Goal: Answer question/provide support

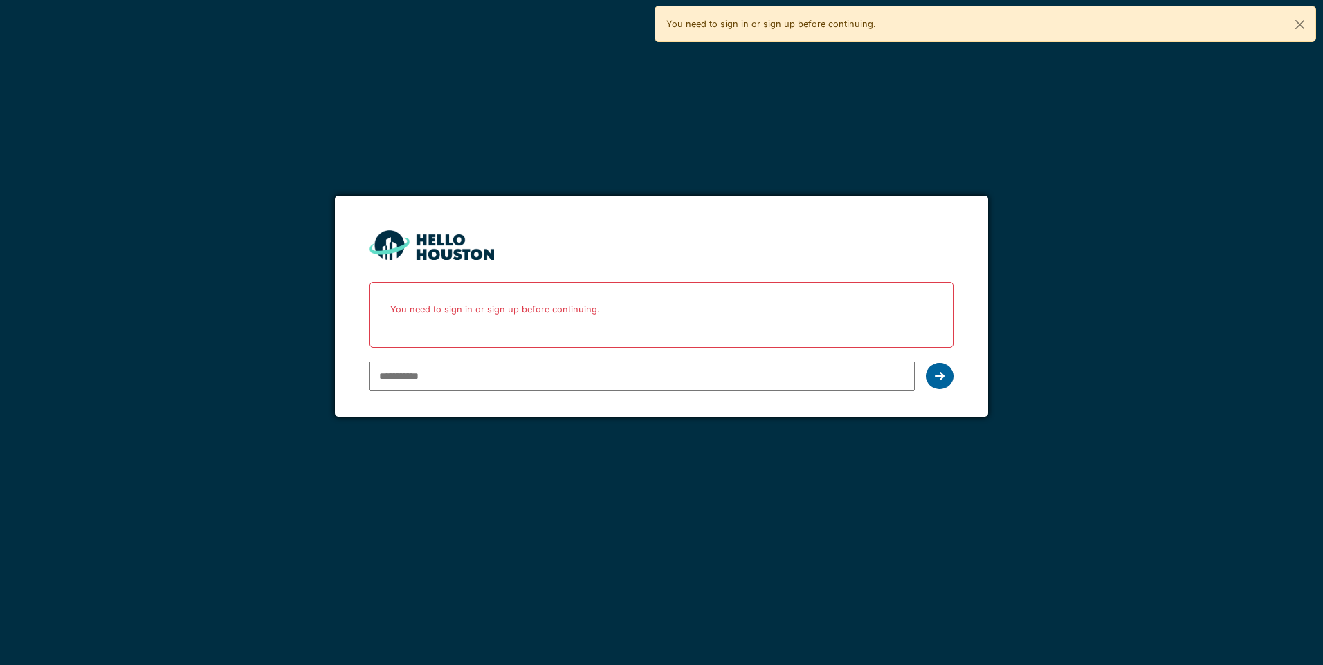
type input "**********"
click at [936, 374] on icon at bounding box center [940, 376] width 10 height 11
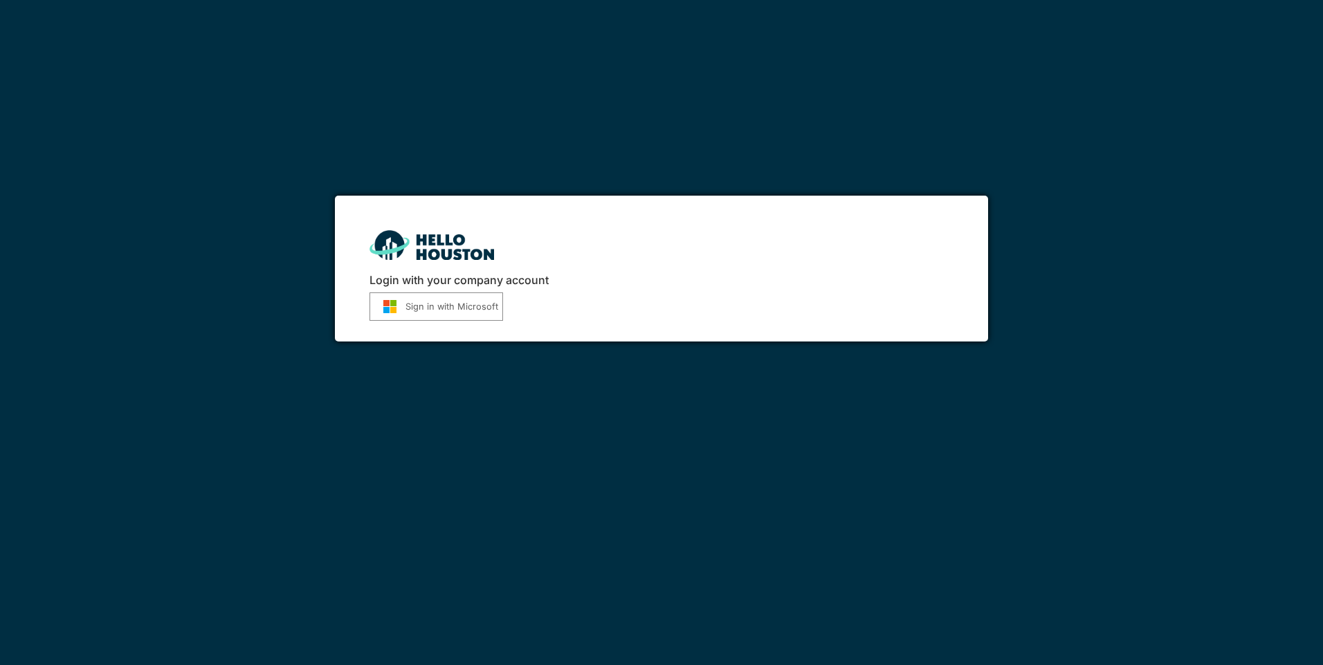
click at [449, 308] on button "Sign in with Microsoft" at bounding box center [436, 307] width 134 height 28
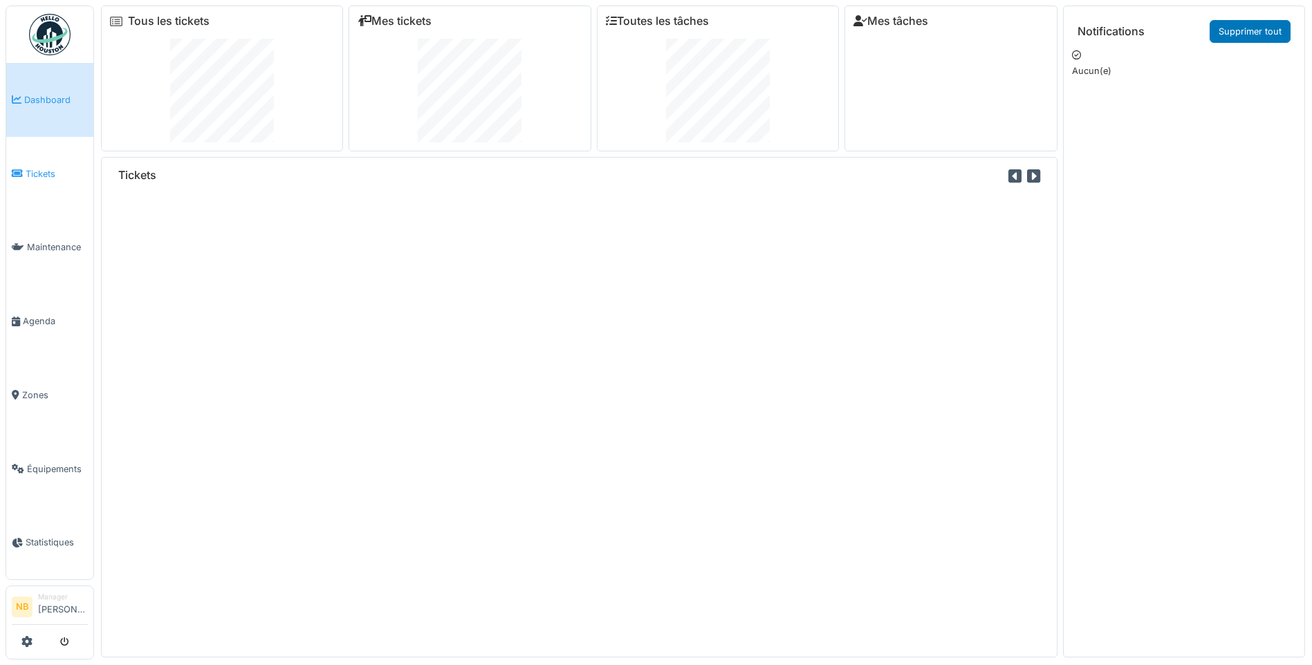
click at [48, 167] on span "Tickets" at bounding box center [57, 173] width 62 height 13
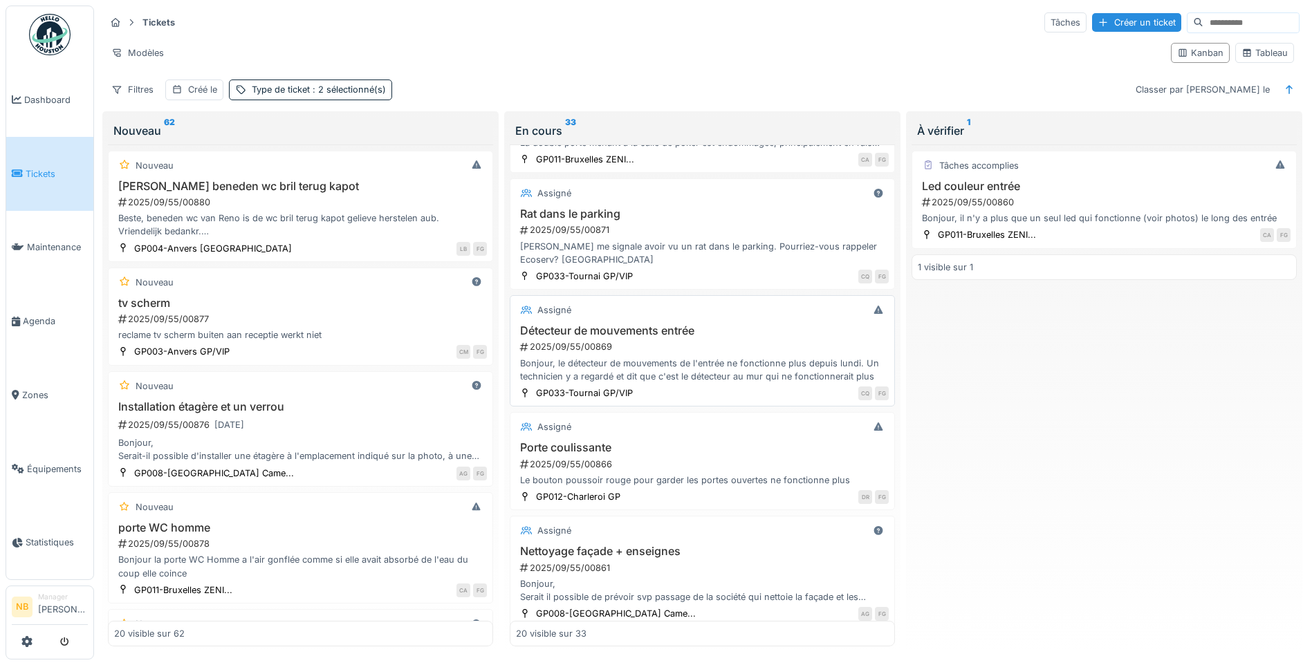
scroll to position [484, 0]
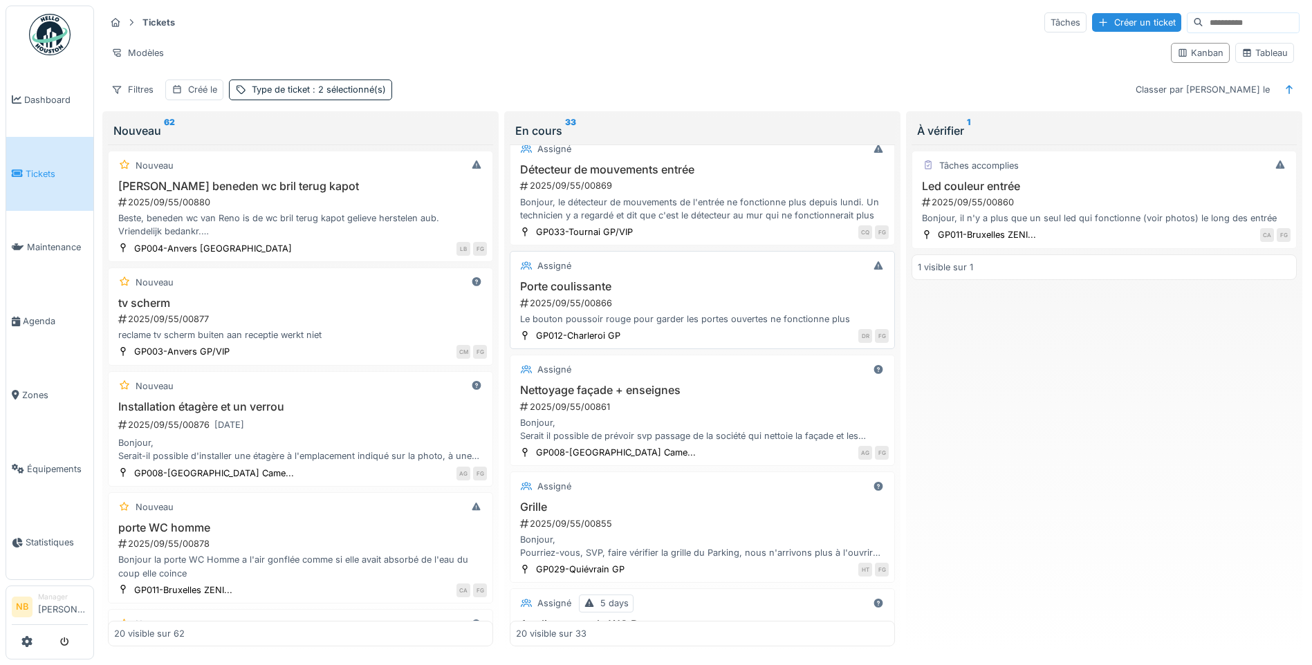
click at [737, 310] on div "2025/09/55/00866" at bounding box center [704, 303] width 370 height 13
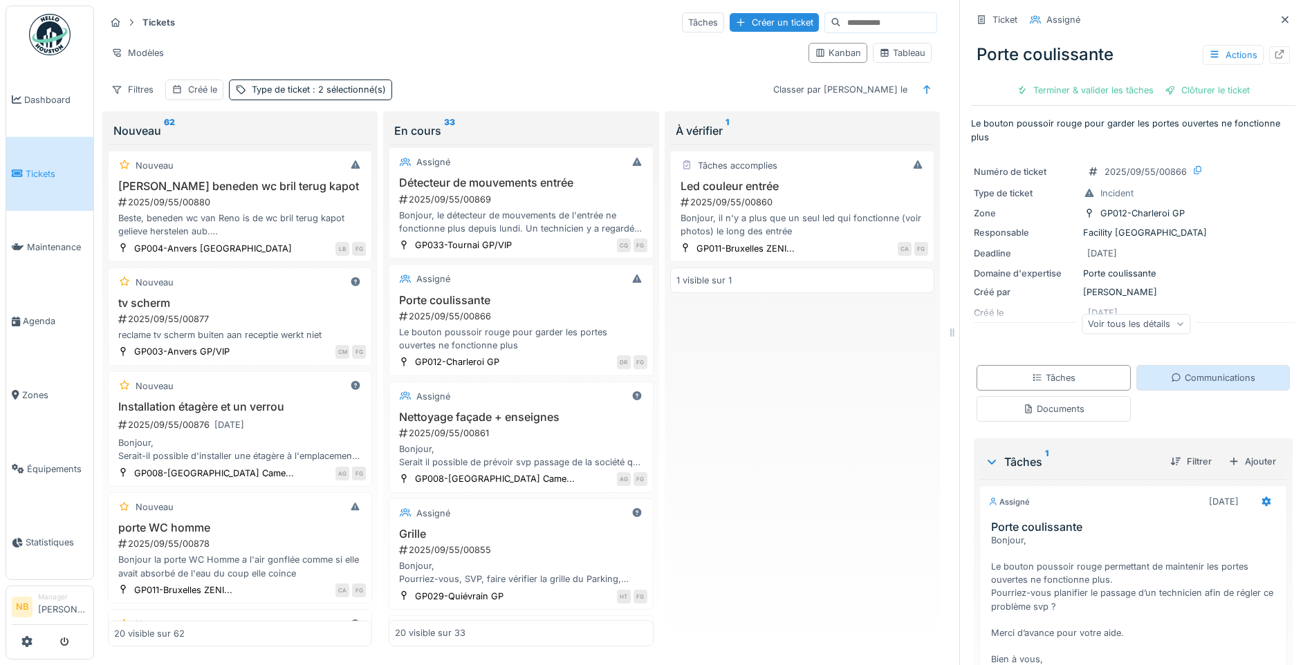
click at [1194, 381] on div "Communications" at bounding box center [1213, 377] width 84 height 13
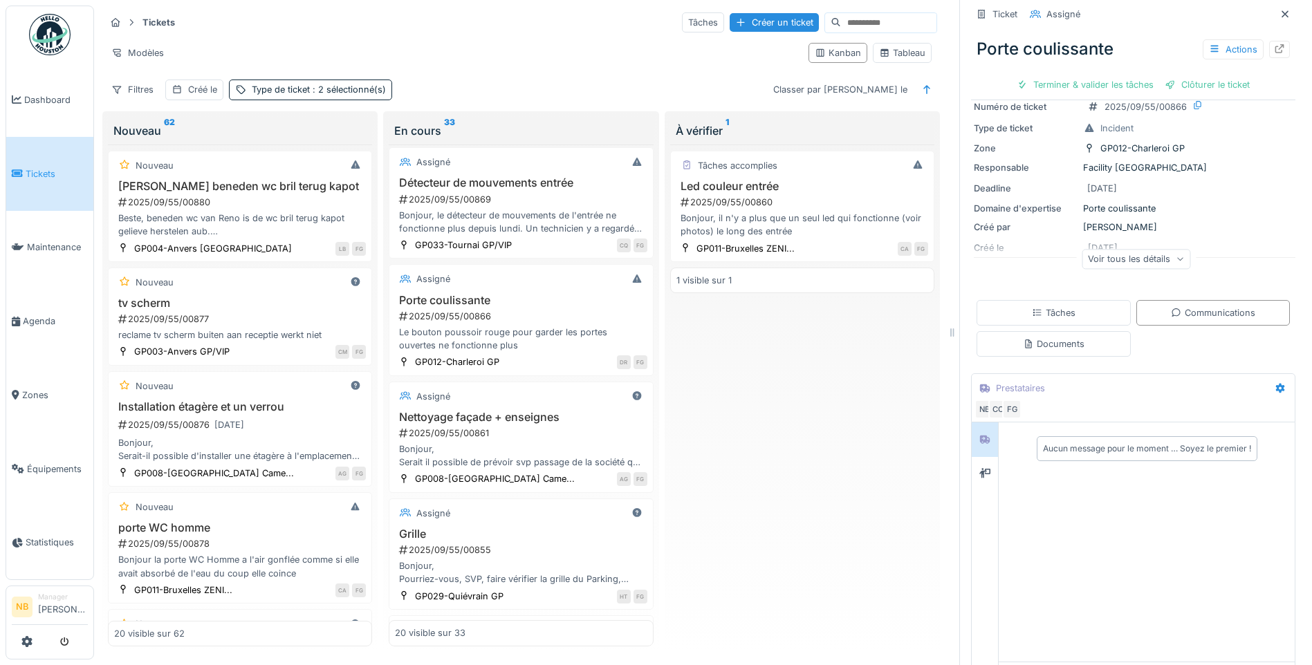
scroll to position [115, 0]
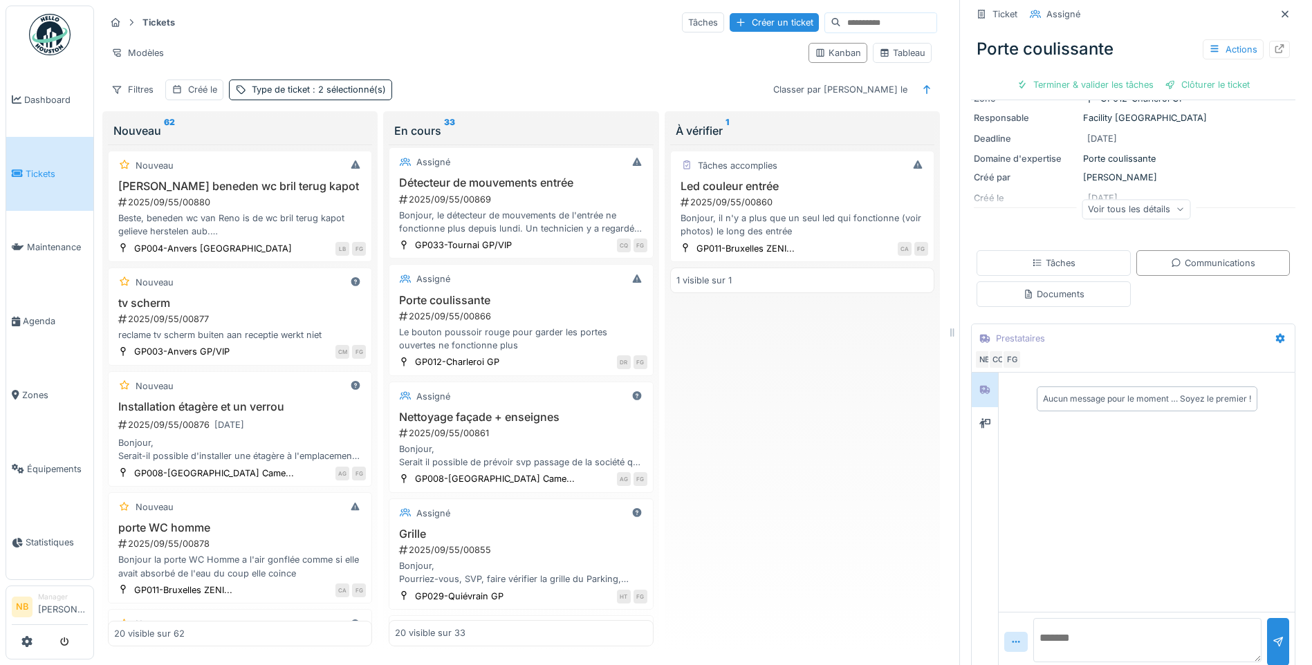
click at [1087, 205] on div "Voir tous les détails" at bounding box center [1136, 209] width 109 height 20
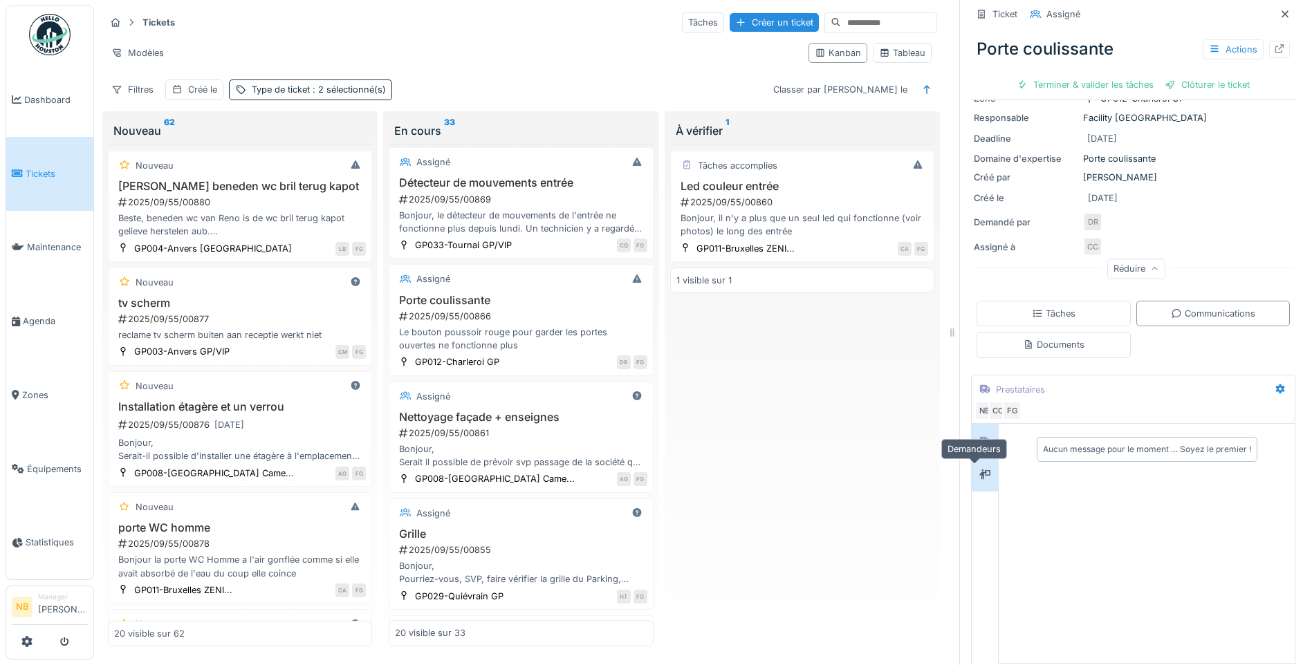
click at [980, 470] on icon at bounding box center [985, 475] width 11 height 10
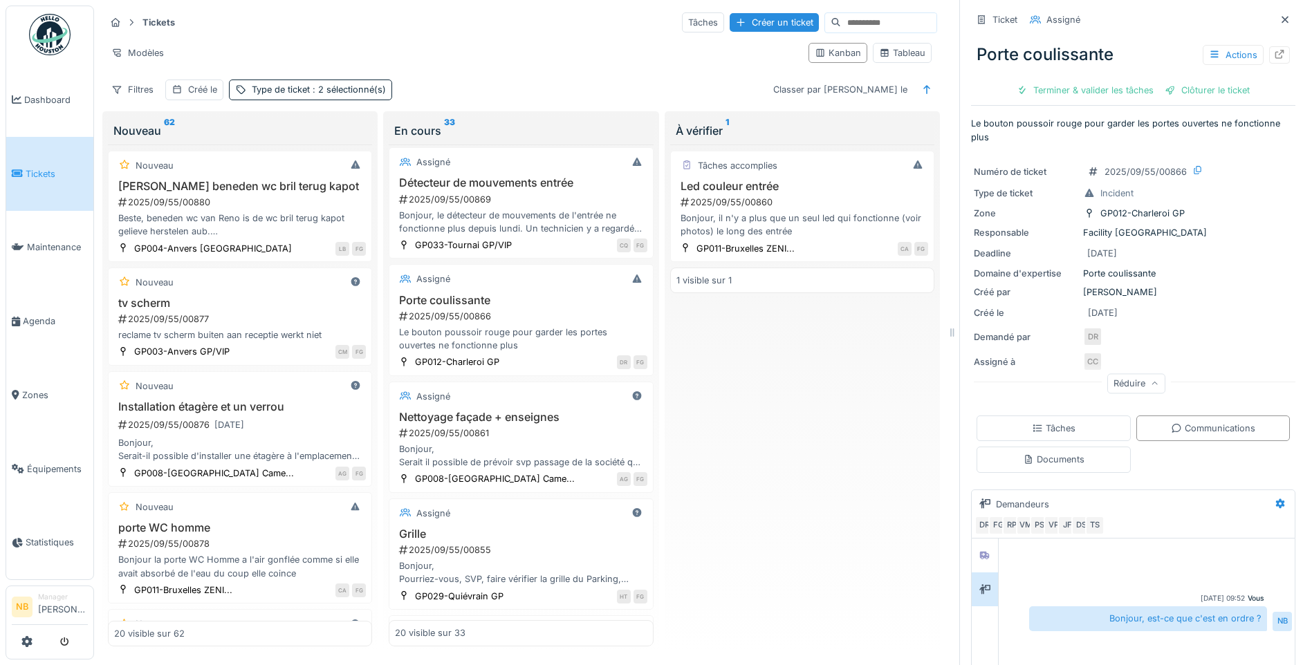
scroll to position [0, 0]
click at [1196, 329] on div "Demandé par DR" at bounding box center [1133, 336] width 319 height 19
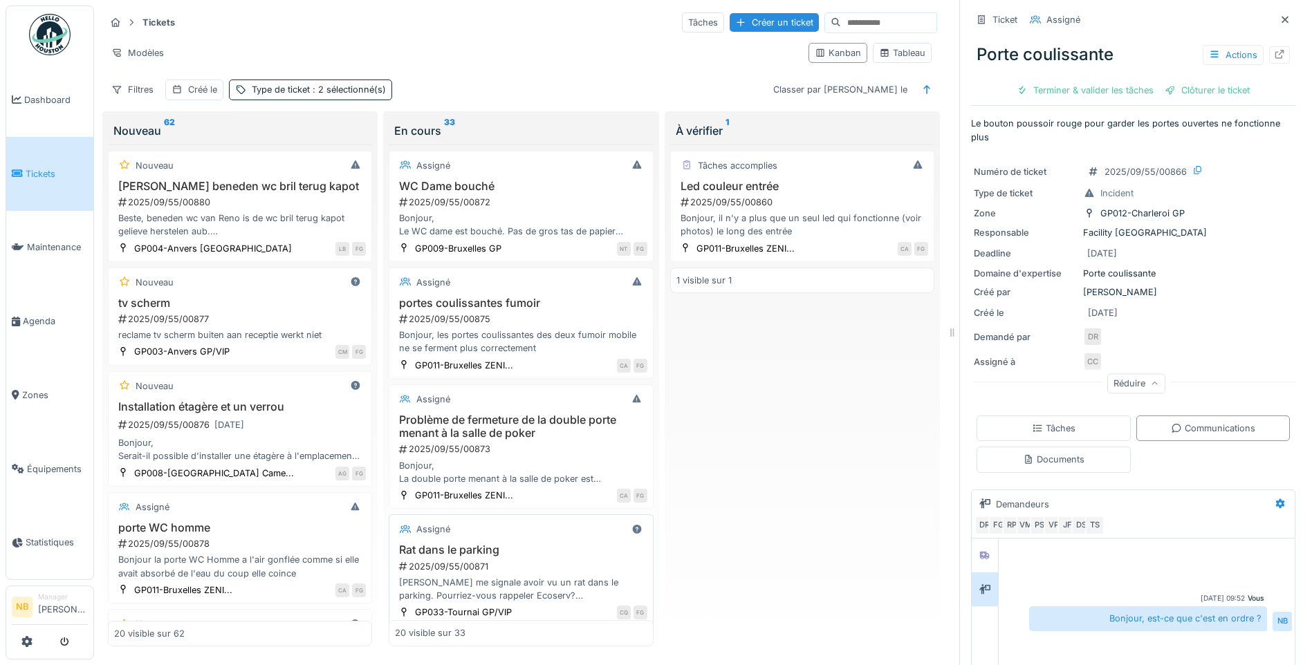
click at [540, 563] on div "2025/09/55/00871" at bounding box center [522, 566] width 249 height 13
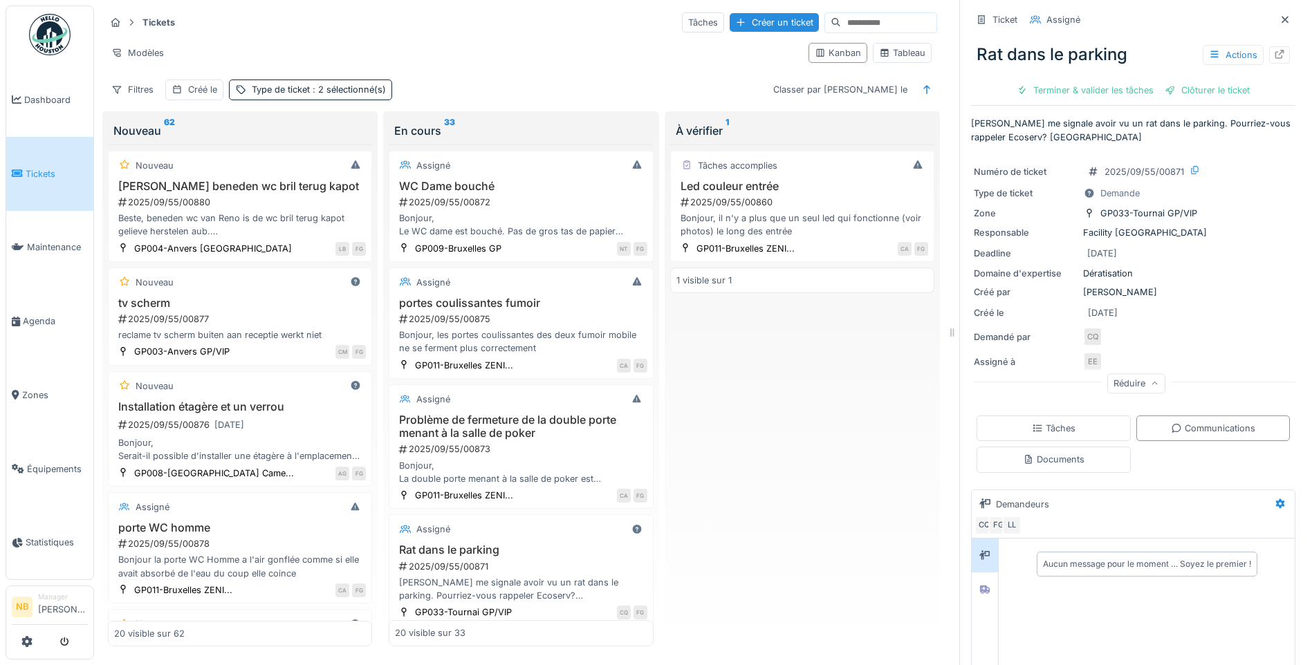
click at [1026, 320] on div "Créé le" at bounding box center [1026, 312] width 104 height 13
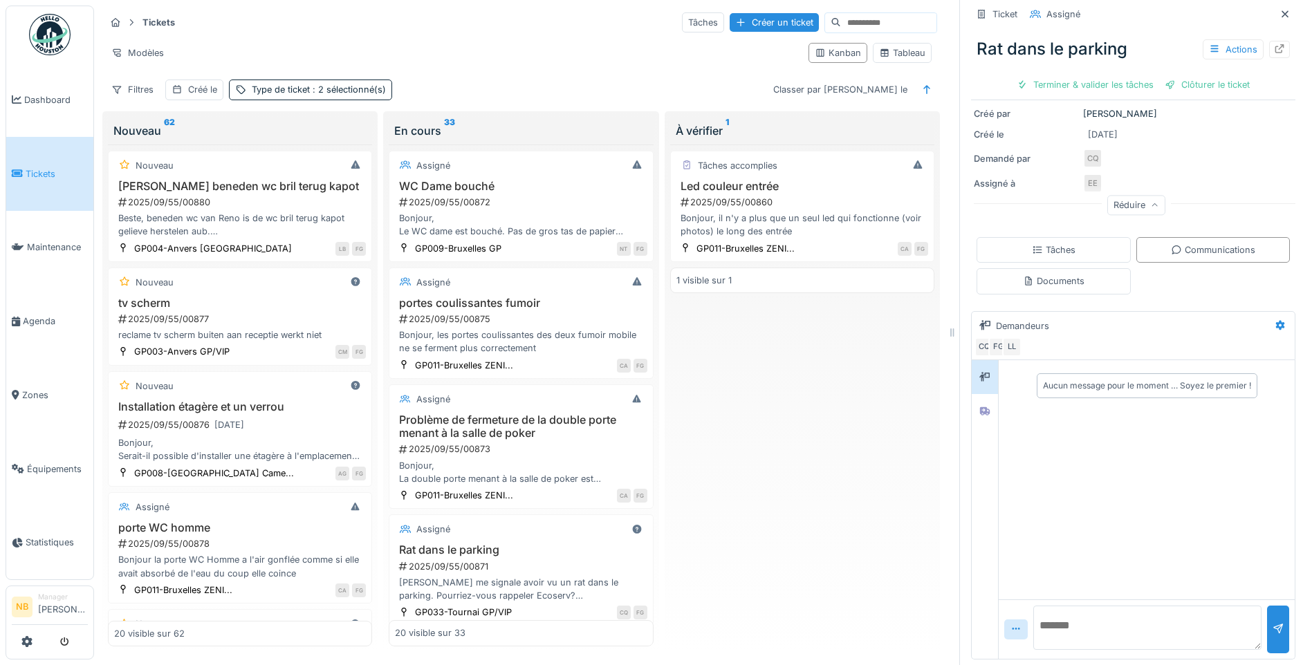
scroll to position [10, 0]
click at [1089, 621] on textarea at bounding box center [1147, 628] width 228 height 44
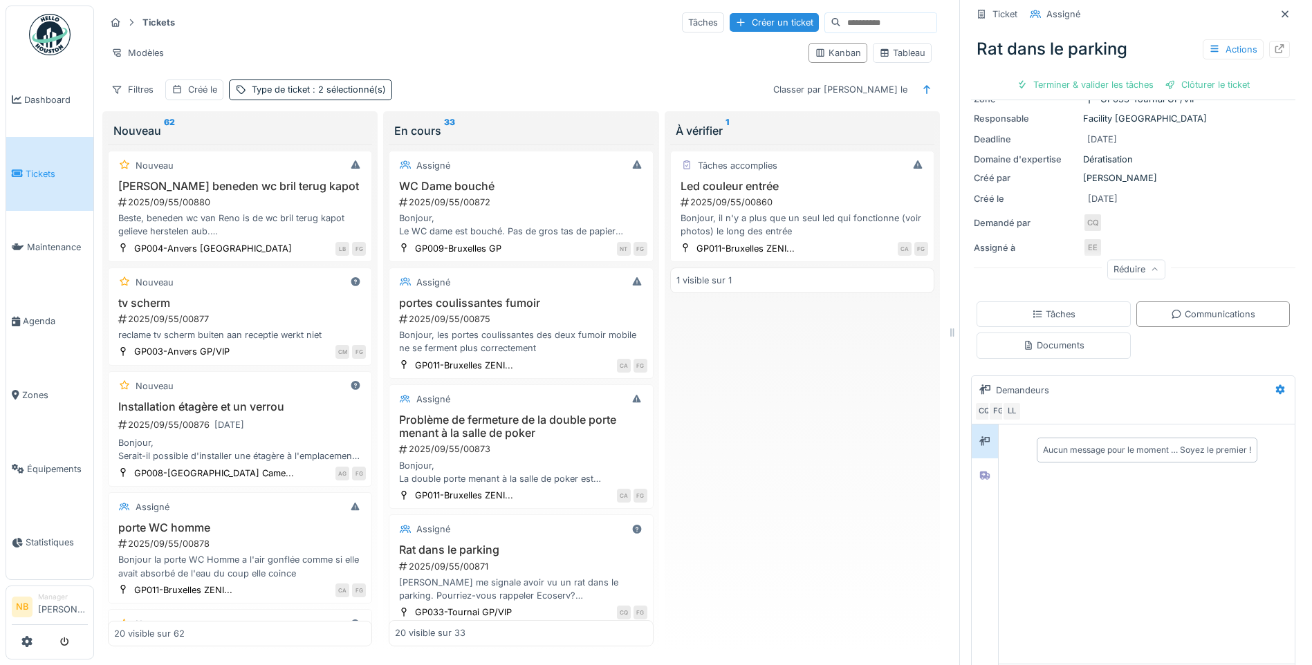
scroll to position [178, 0]
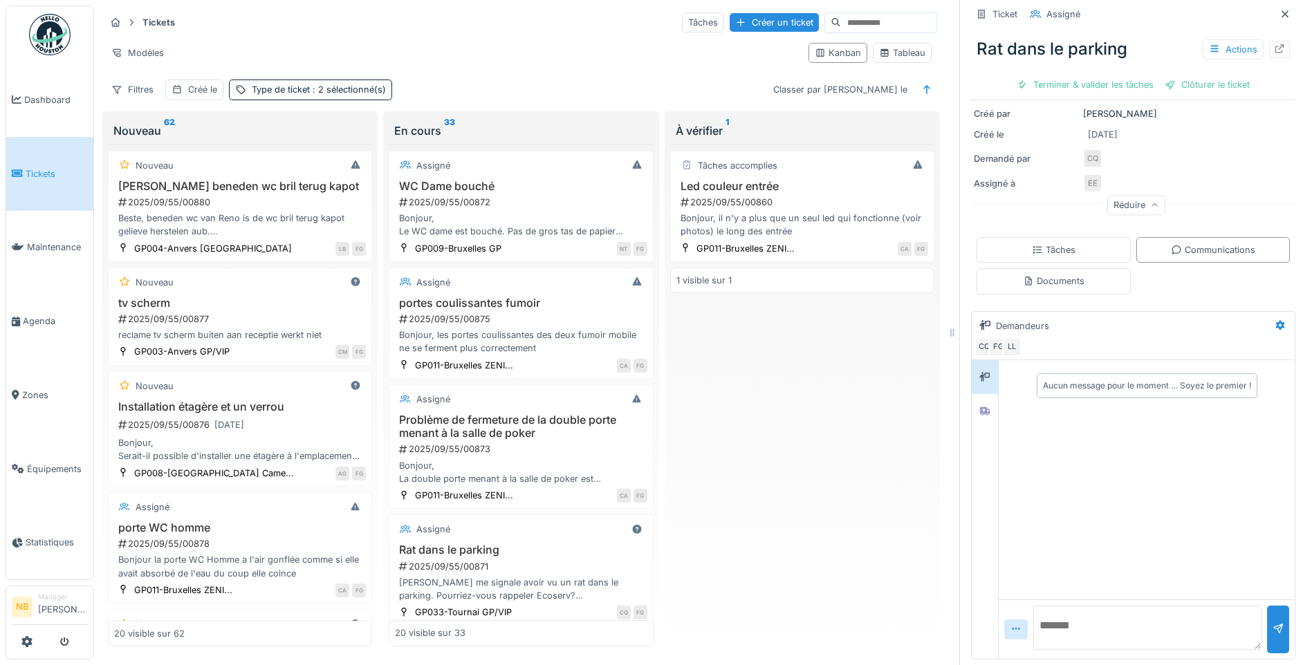
click at [1129, 613] on textarea at bounding box center [1147, 628] width 228 height 44
type textarea "**********"
click at [1267, 613] on div at bounding box center [1278, 630] width 22 height 48
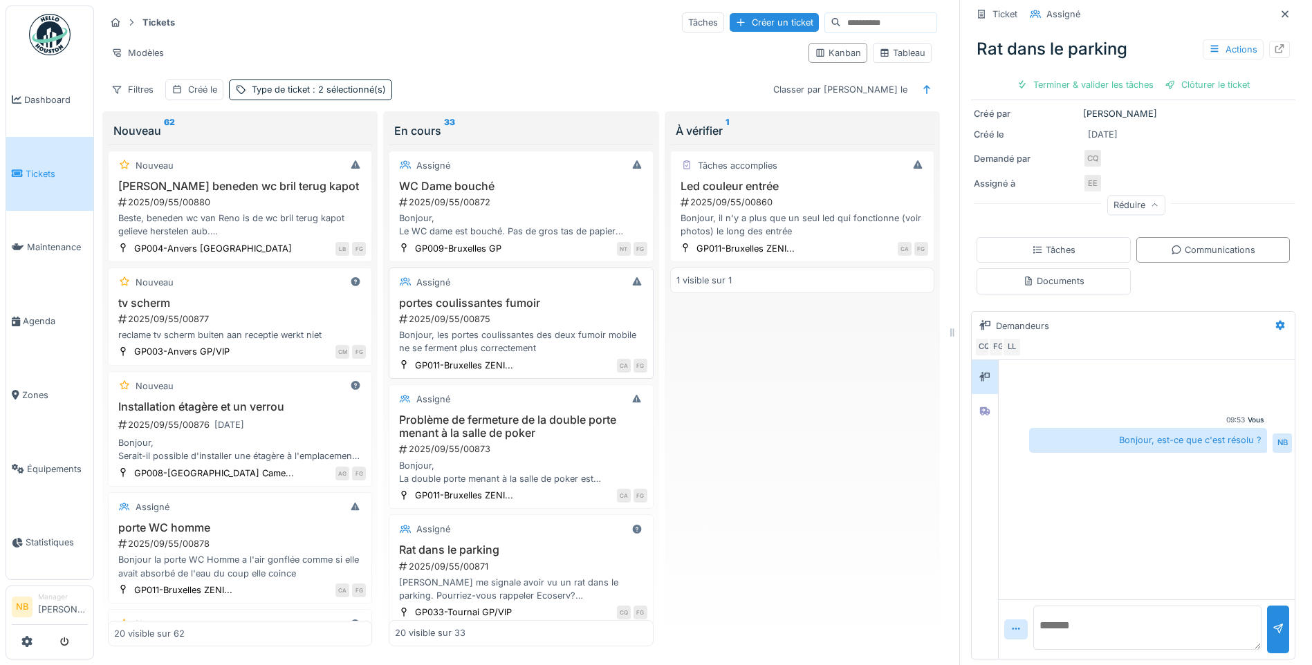
click at [548, 313] on div "2025/09/55/00875" at bounding box center [522, 319] width 249 height 13
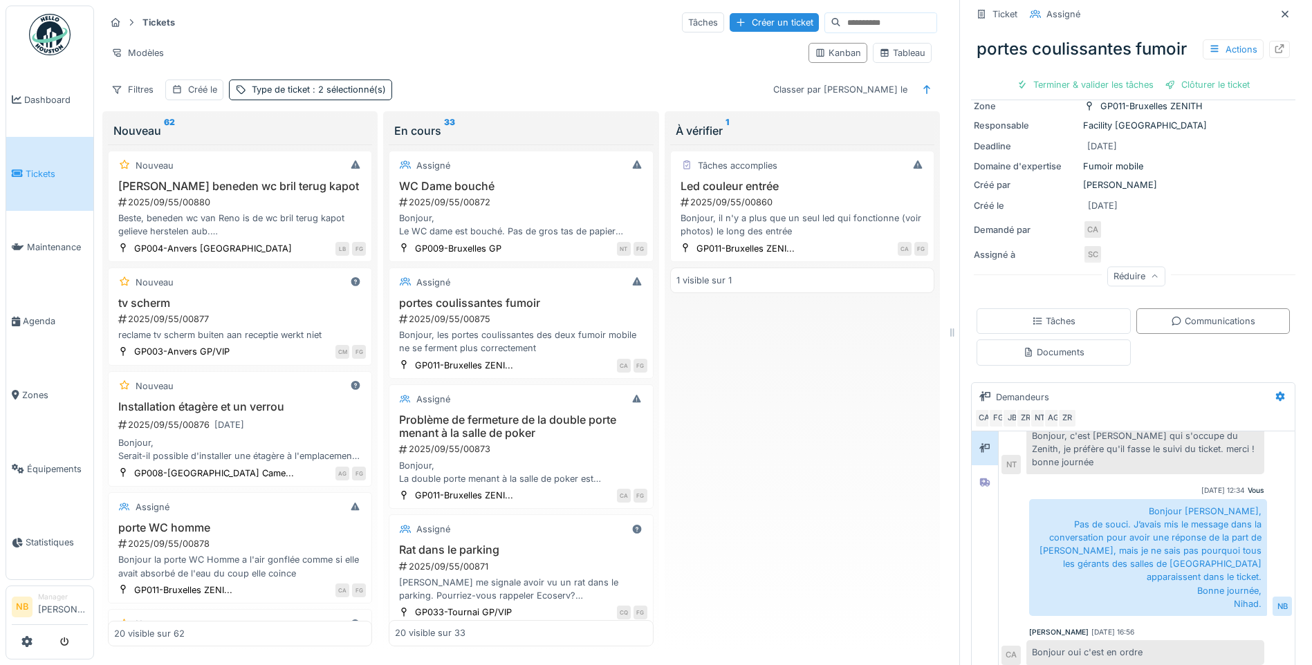
scroll to position [178, 0]
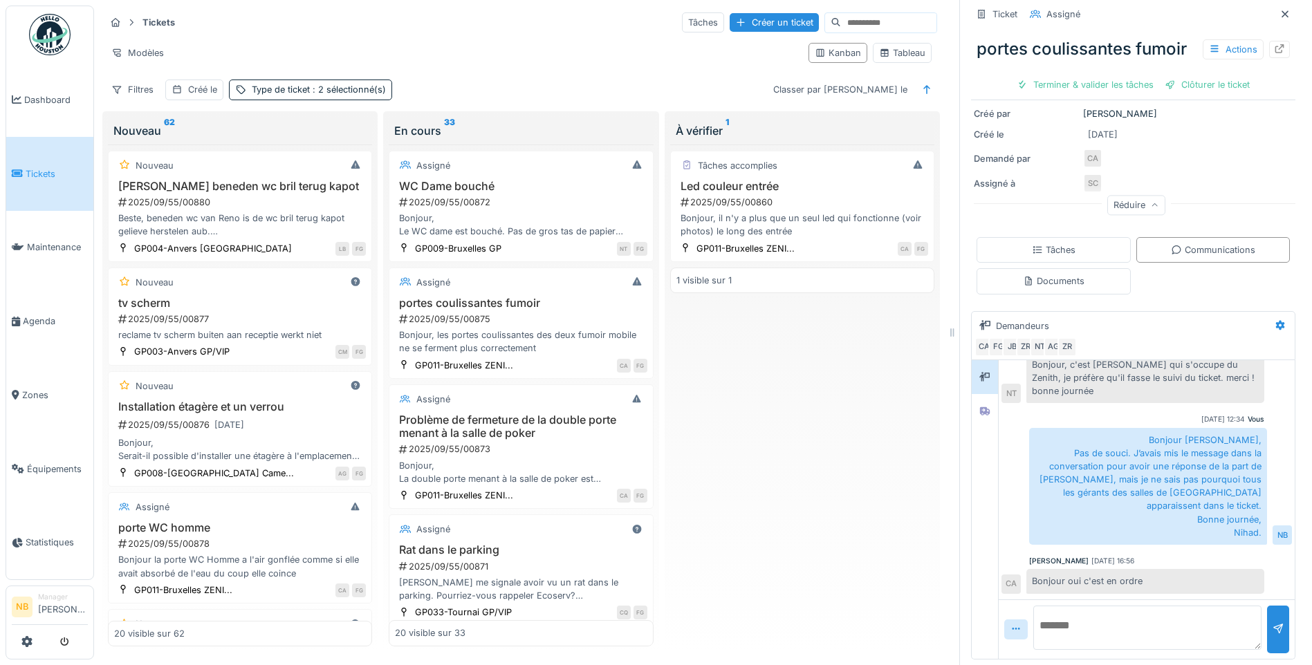
click at [1103, 628] on textarea at bounding box center [1147, 628] width 228 height 44
click at [1128, 606] on textarea at bounding box center [1147, 628] width 228 height 44
type textarea "**********"
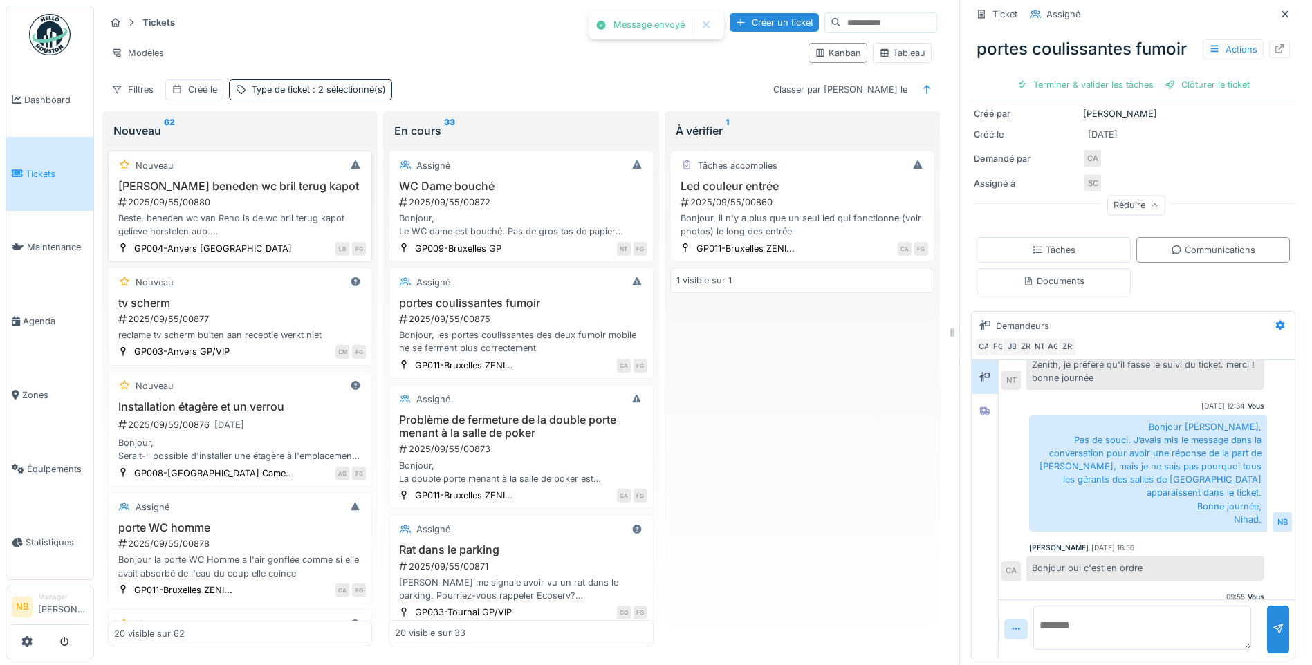
scroll to position [262, 0]
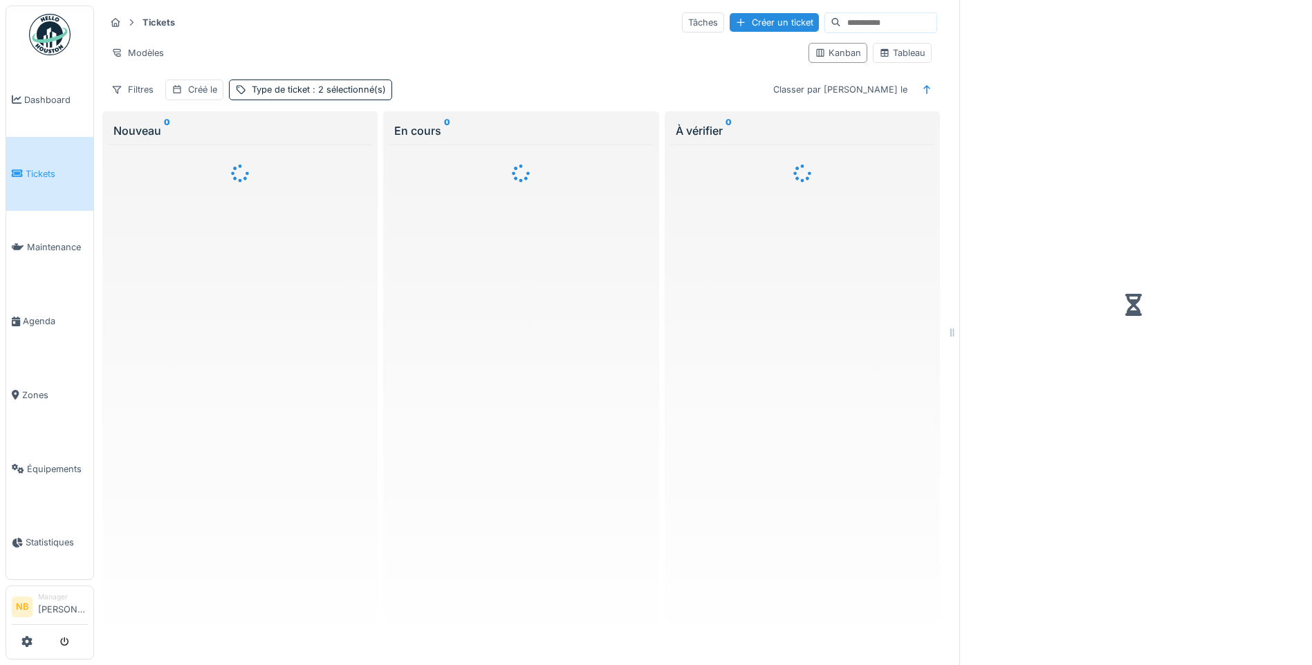
scroll to position [10, 0]
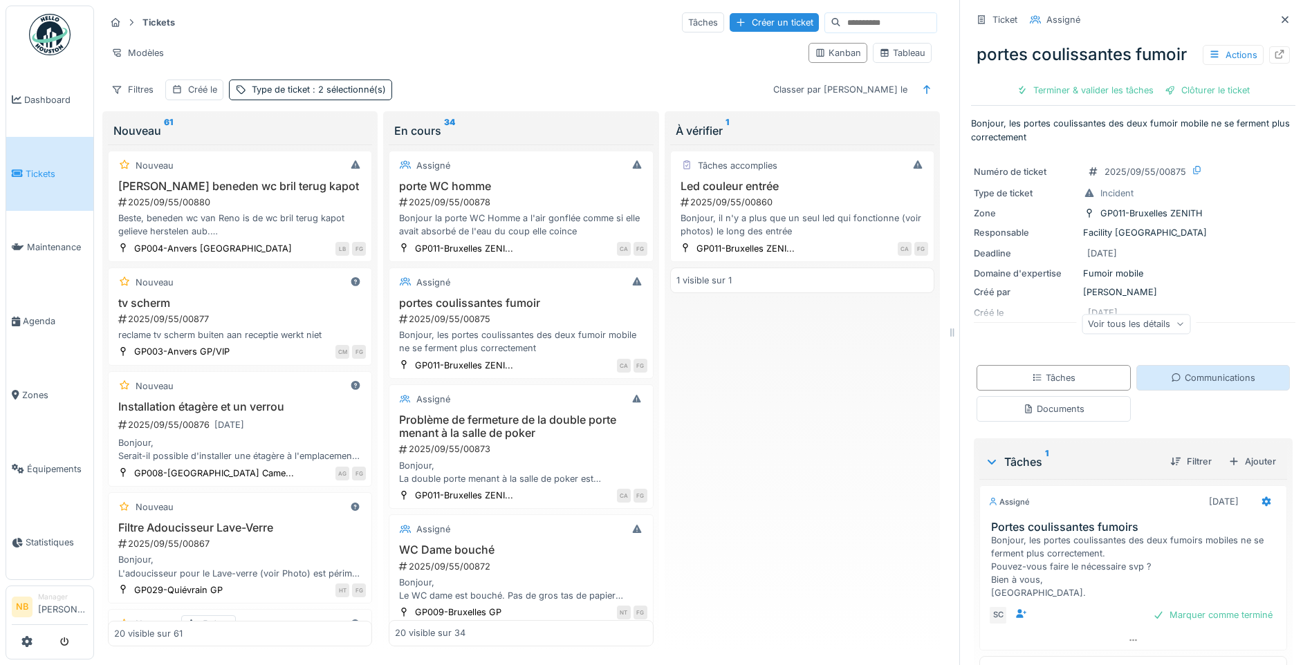
click at [1171, 375] on div "Communications" at bounding box center [1213, 377] width 84 height 13
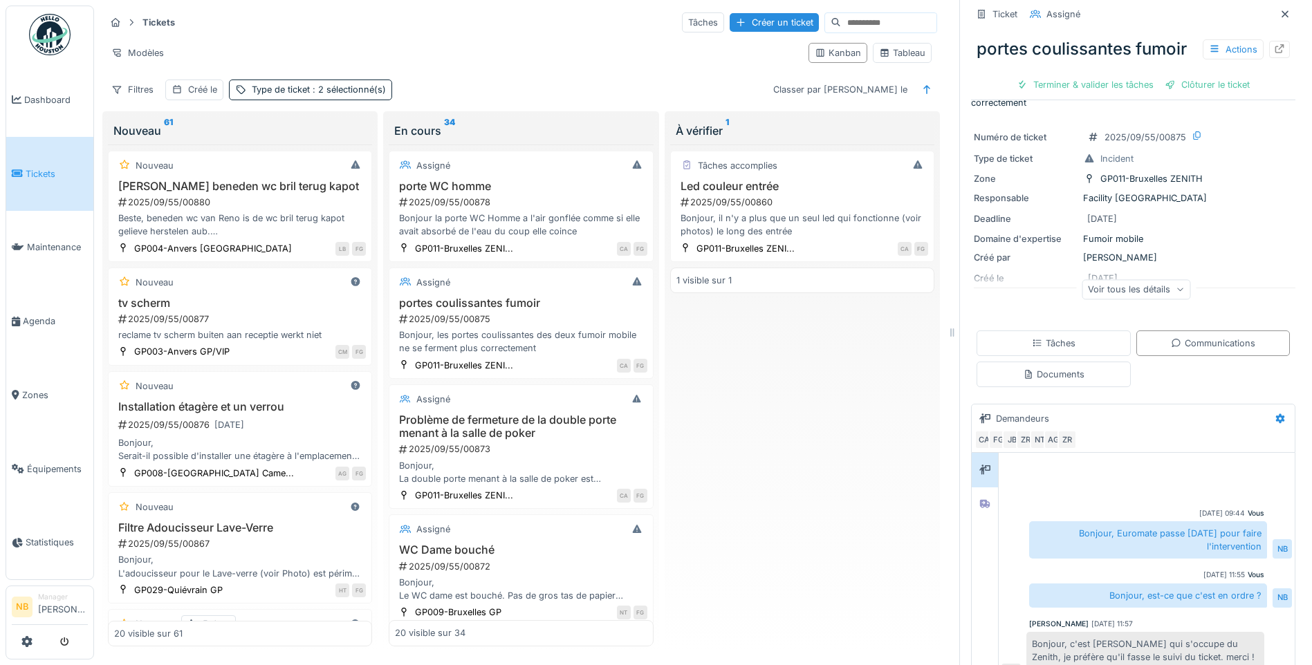
scroll to position [262, 0]
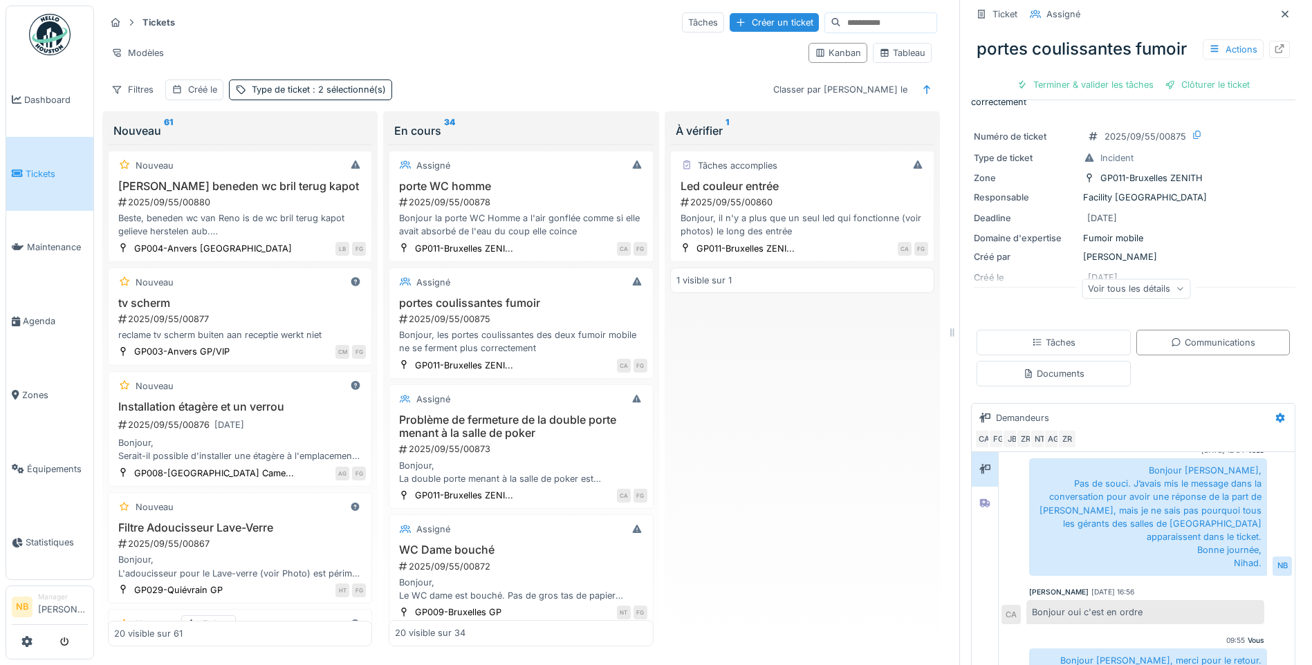
click at [1097, 281] on div "Voir tous les détails" at bounding box center [1136, 289] width 109 height 20
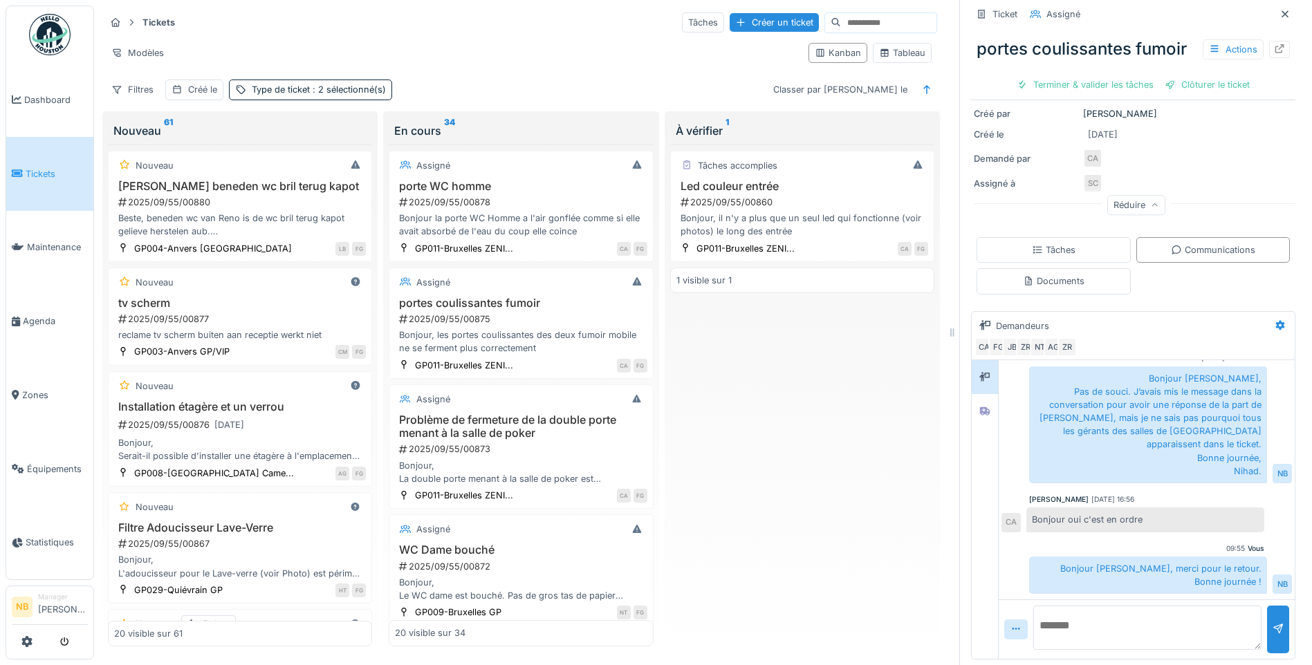
scroll to position [261, 0]
click at [1137, 614] on textarea at bounding box center [1147, 628] width 228 height 44
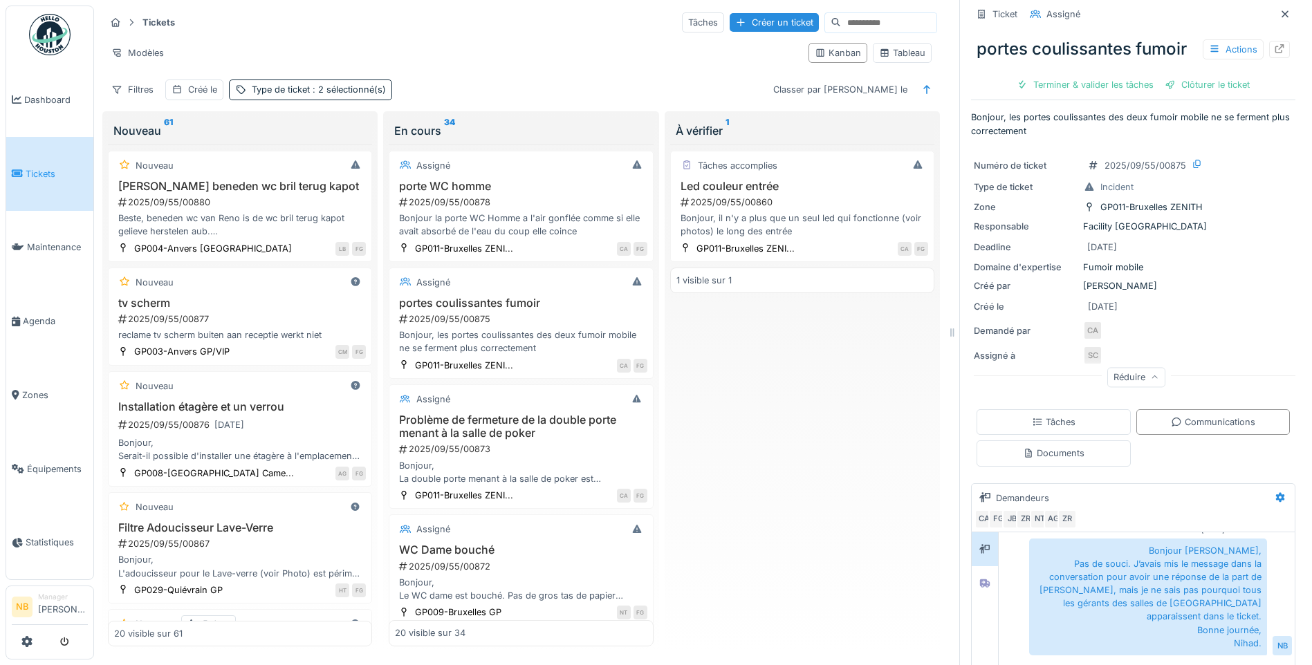
scroll to position [0, 0]
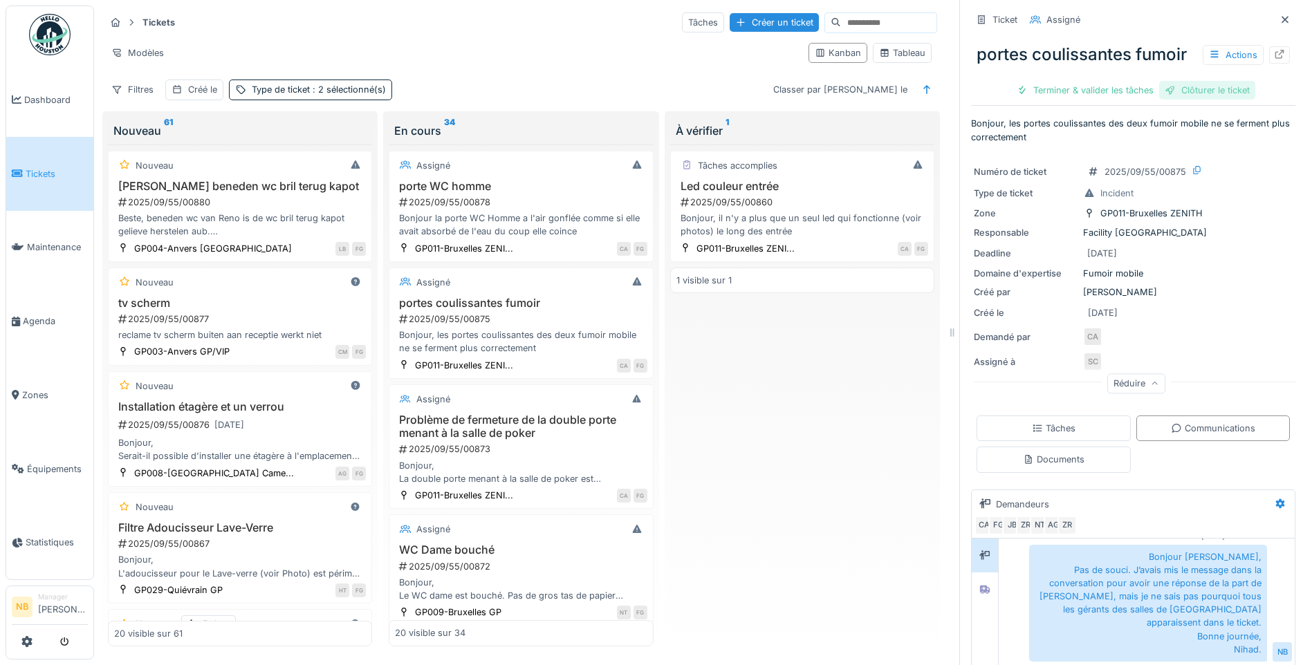
click at [1193, 84] on div "Clôturer le ticket" at bounding box center [1207, 90] width 96 height 19
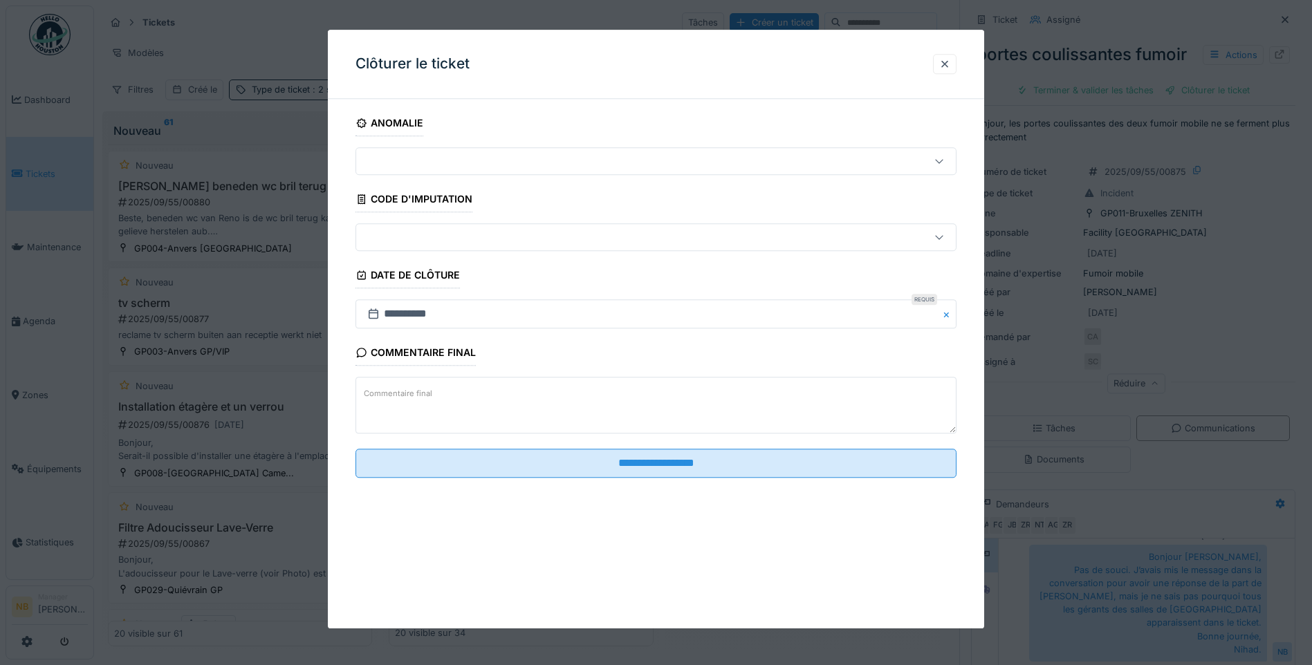
click at [504, 398] on textarea "Commentaire final" at bounding box center [656, 406] width 601 height 57
type textarea "*"
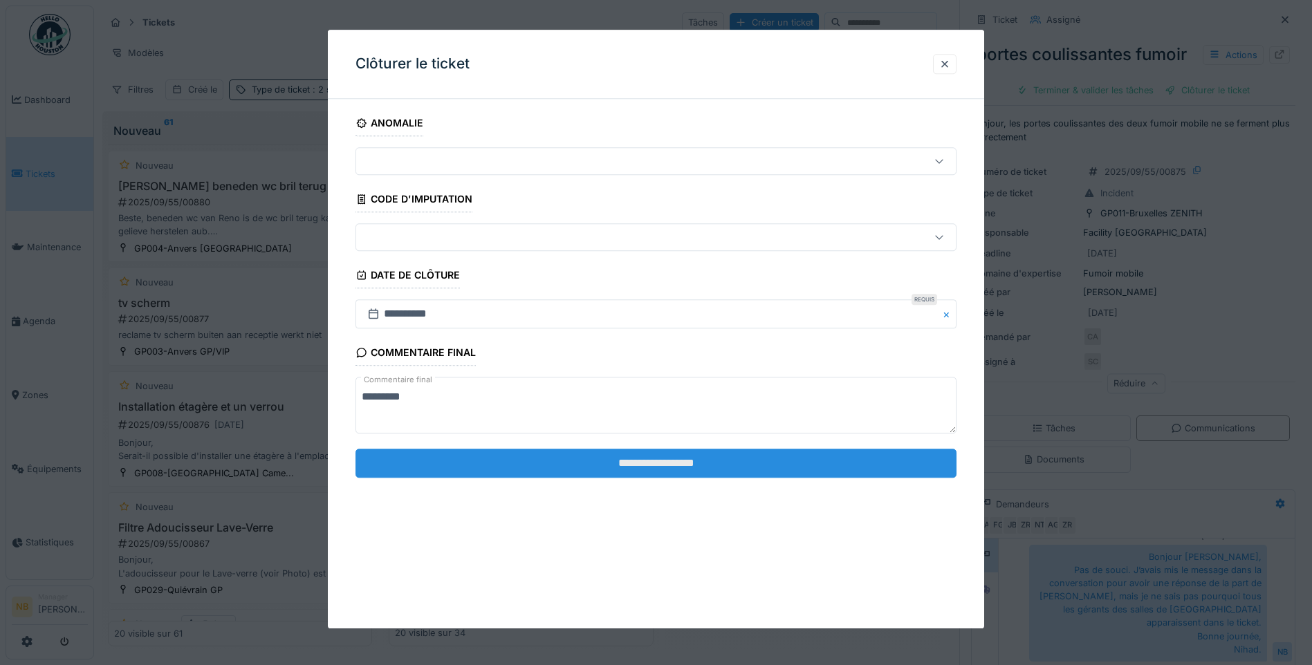
type textarea "********"
click at [609, 462] on input "**********" at bounding box center [656, 463] width 601 height 29
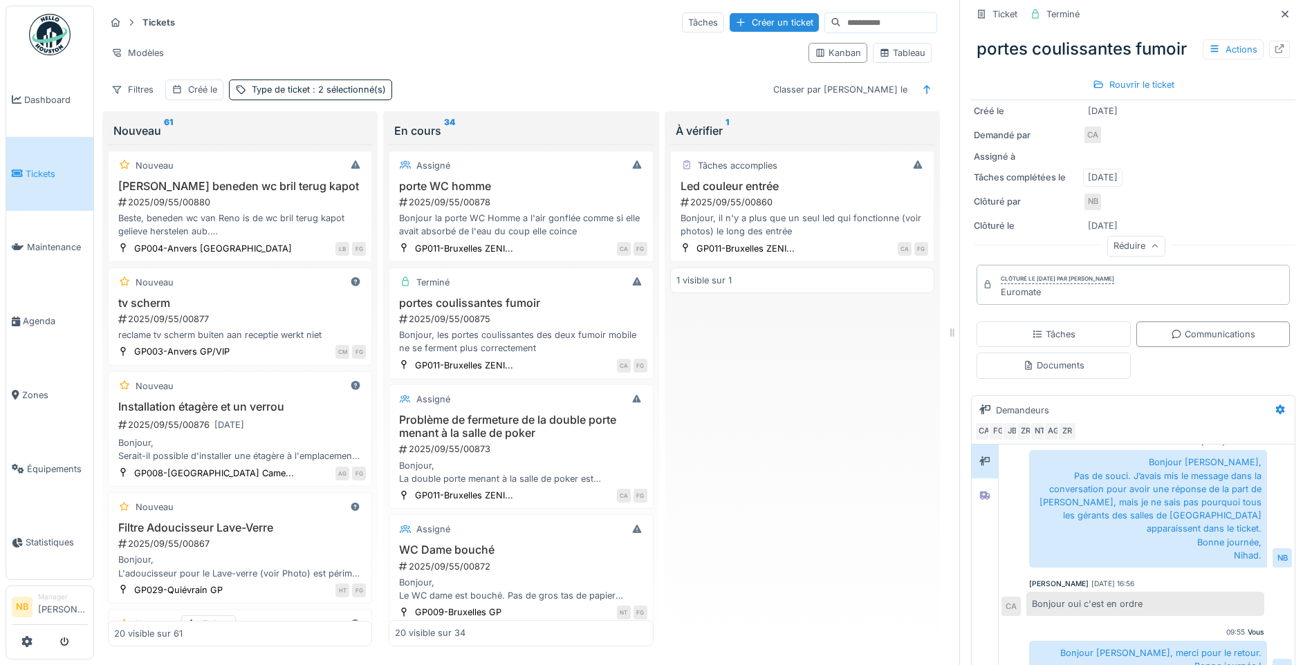
scroll to position [286, 0]
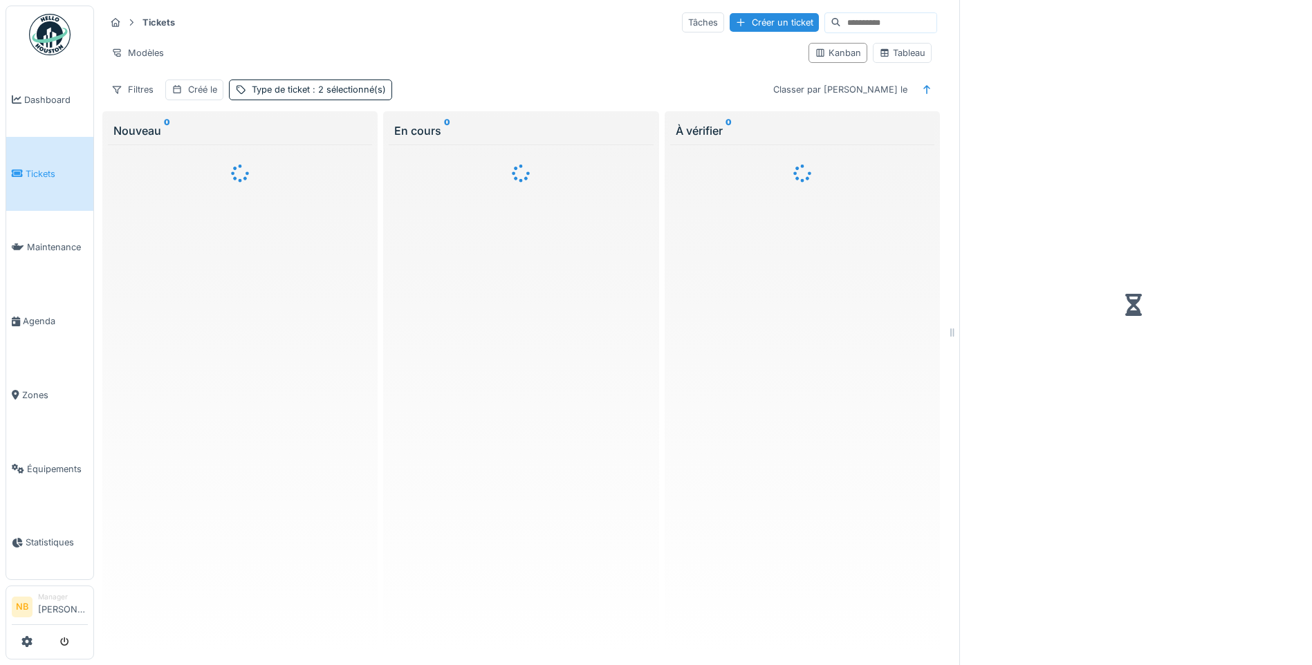
scroll to position [10, 0]
